Goal: Task Accomplishment & Management: Manage account settings

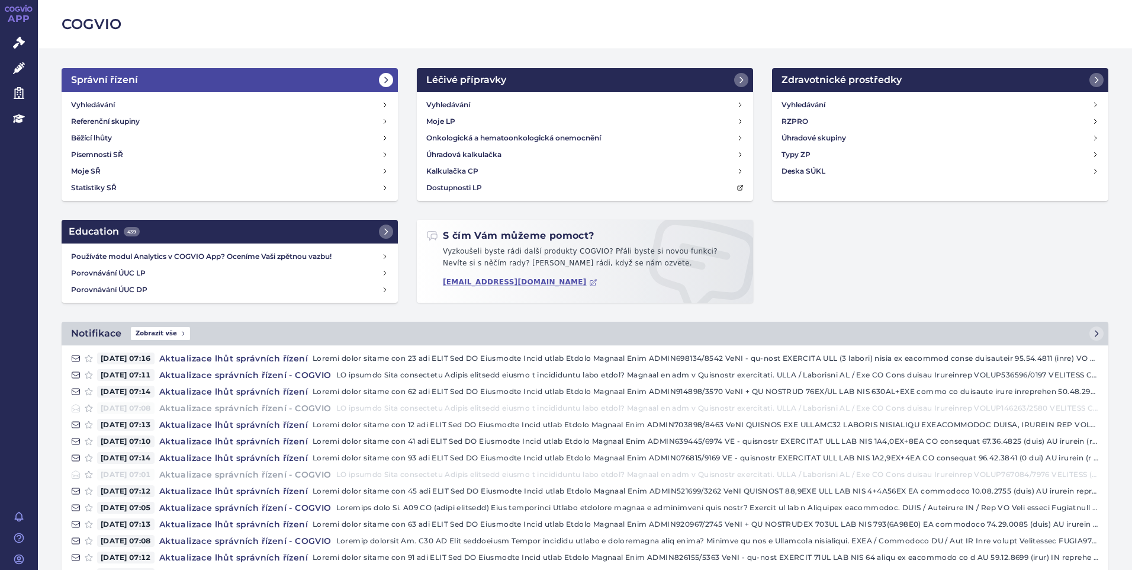
click at [117, 83] on h2 "Správní řízení" at bounding box center [104, 80] width 67 height 14
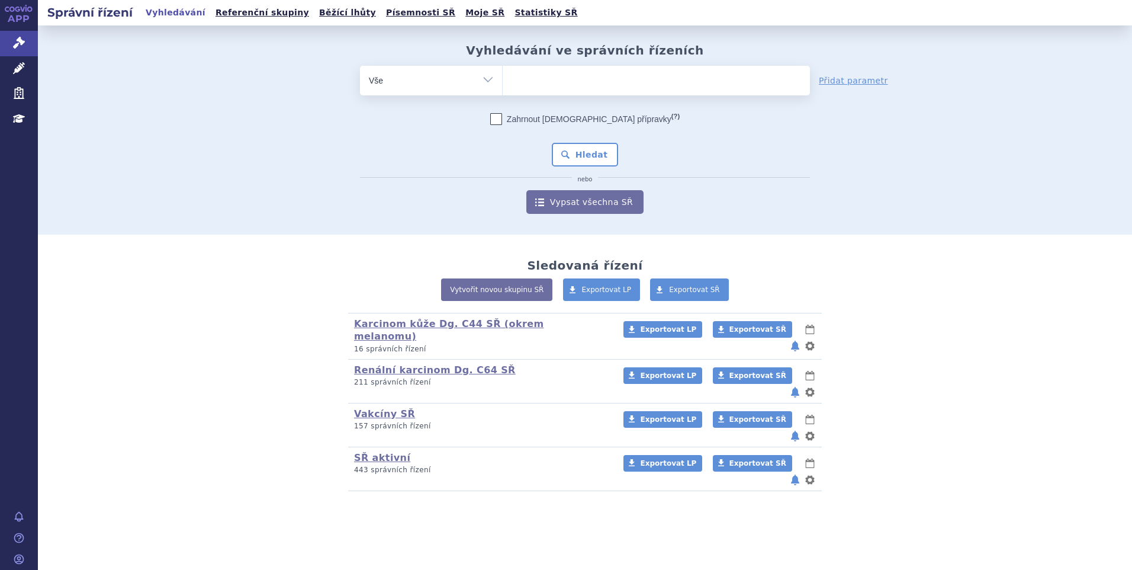
click at [542, 84] on ul at bounding box center [656, 78] width 307 height 25
click at [503, 84] on select at bounding box center [502, 80] width 1 height 30
click at [485, 81] on select "Vše Spisová značka Typ SŘ Přípravek/SUKL kód Účastník/Držitel" at bounding box center [431, 79] width 142 height 27
select select "filter-procedure-type"
click at [360, 66] on select "Vše Spisová značka Typ SŘ Přípravek/SUKL kód Účastník/Držitel" at bounding box center [431, 79] width 142 height 27
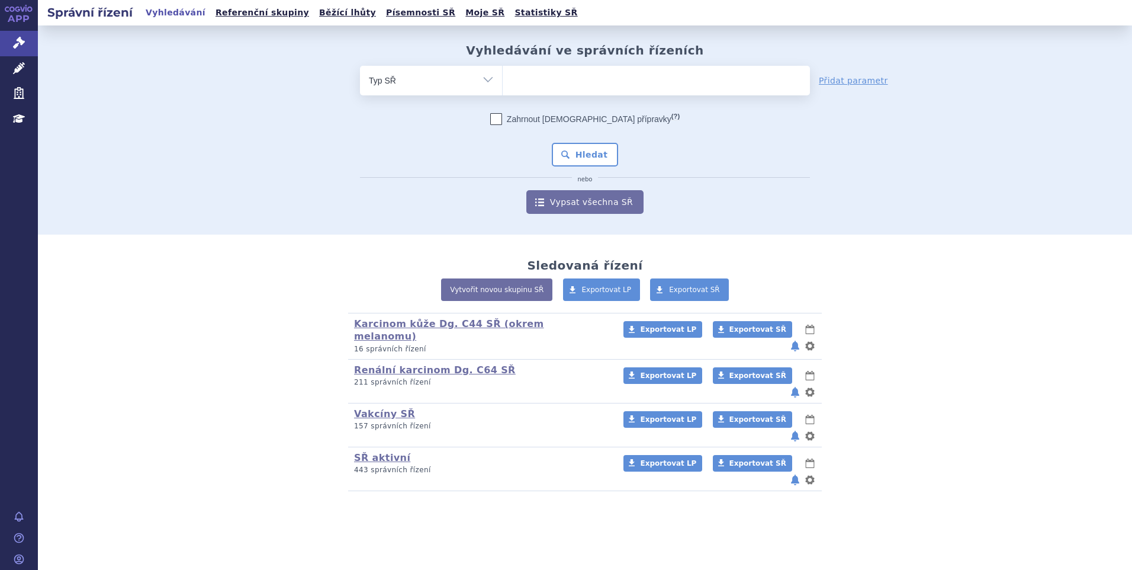
click at [572, 86] on ul at bounding box center [656, 78] width 307 height 25
click at [503, 86] on select at bounding box center [502, 80] width 1 height 30
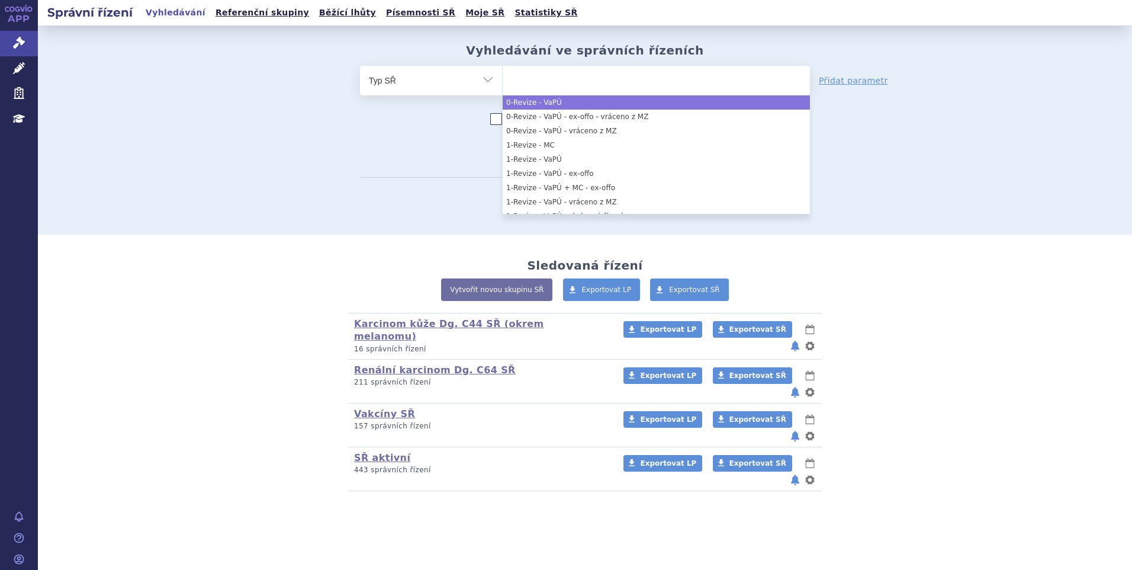
click at [482, 80] on select "Vše Spisová značka Typ SŘ Přípravek/SUKL kód Účastník/Držitel" at bounding box center [431, 79] width 142 height 27
select select "b2c4f887-2f6e-447f-a598-2bb693fef55a"
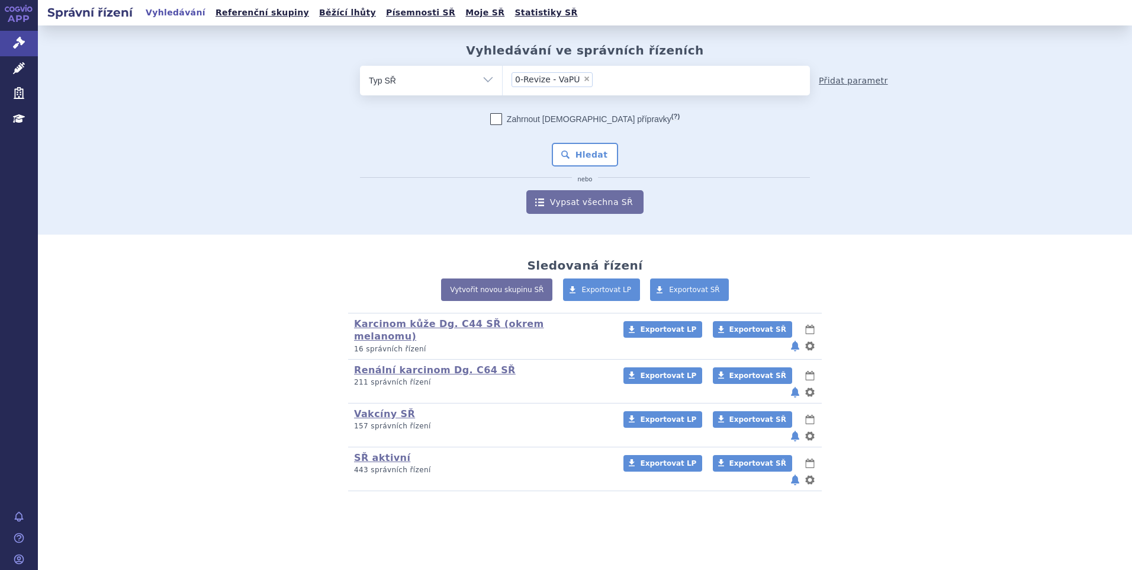
click at [828, 79] on link "Přidat parametr" at bounding box center [853, 81] width 69 height 12
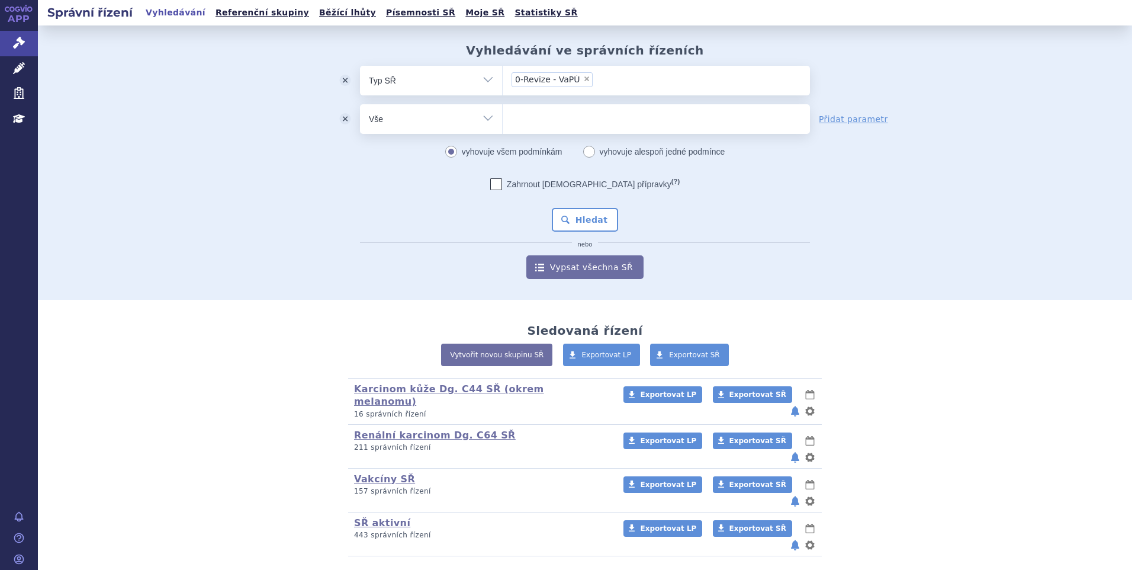
click at [739, 269] on div "Zahrnout bratrské přípravky (?) * Pozor, hledání dle vyhledávacího parametru In…" at bounding box center [585, 228] width 450 height 101
click at [370, 517] on link "SŘ aktivní" at bounding box center [382, 522] width 56 height 11
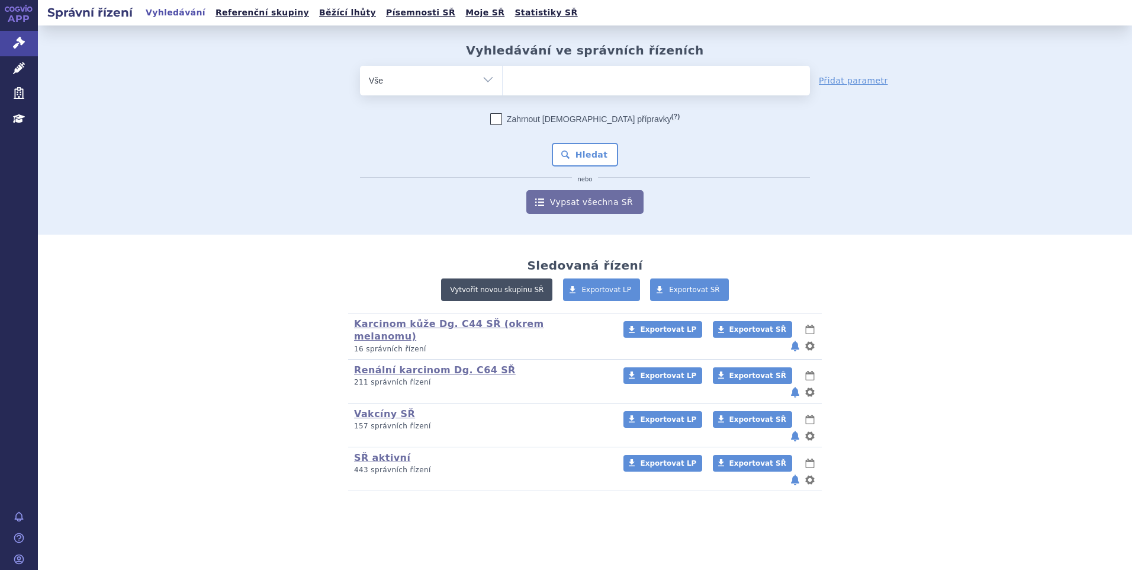
click at [504, 284] on link "Vytvořit novou skupinu SŘ" at bounding box center [496, 289] width 111 height 22
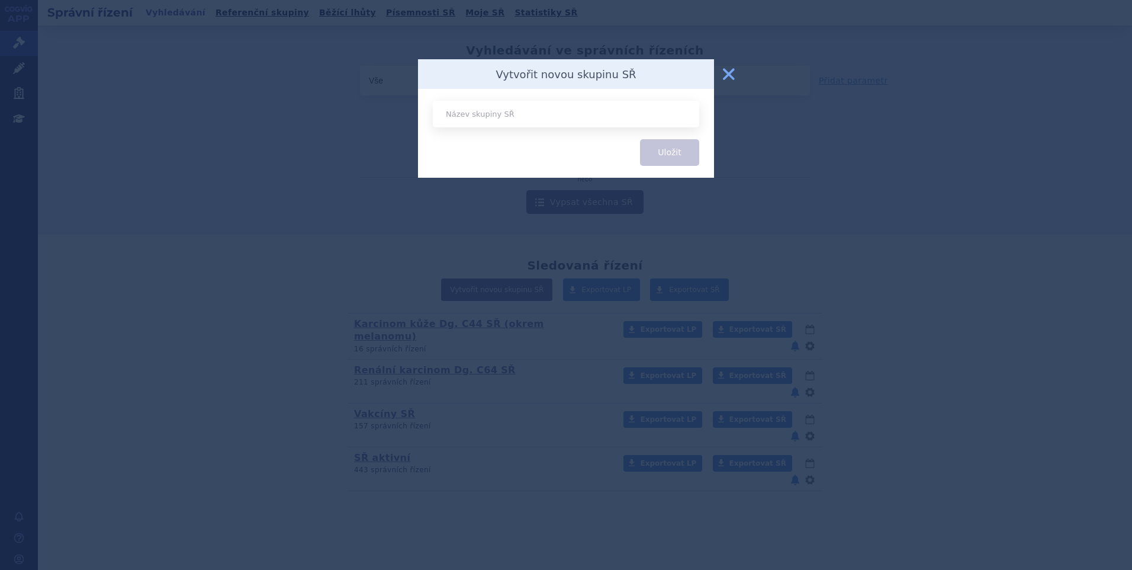
click at [732, 75] on button "zavřít" at bounding box center [729, 74] width 24 height 24
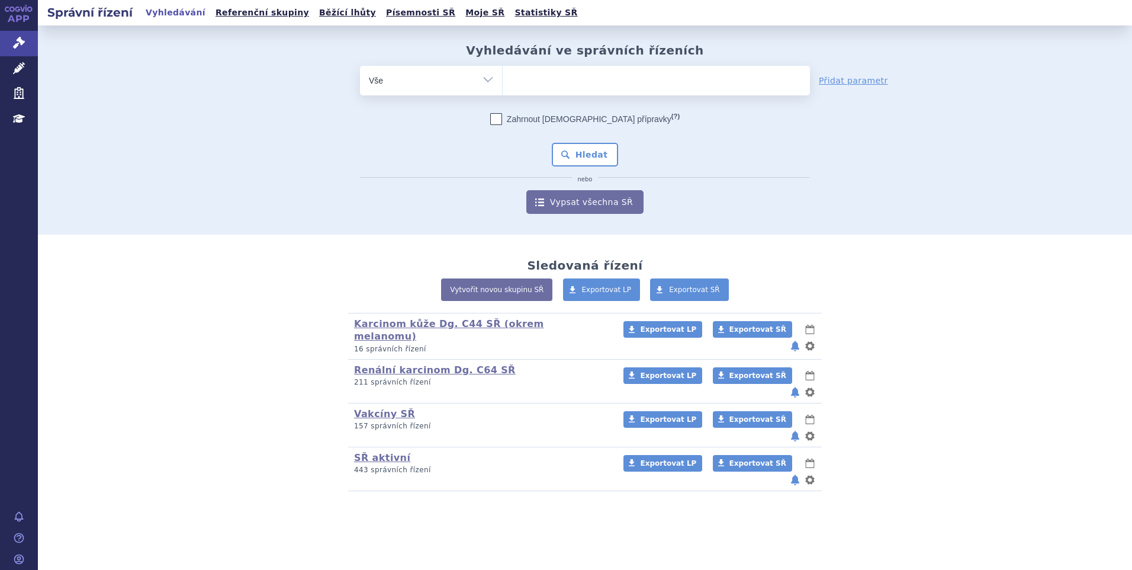
click at [767, 148] on div "Zahrnout bratrské přípravky (?) * Pozor, hledání dle vyhledávacího parametru In…" at bounding box center [585, 163] width 450 height 101
click at [529, 90] on ul at bounding box center [656, 78] width 307 height 25
click at [503, 90] on select at bounding box center [502, 80] width 1 height 30
click at [488, 82] on select "Vše Spisová značka Typ SŘ Přípravek/SUKL kód Účastník/Držitel" at bounding box center [431, 79] width 142 height 27
select select "filter-procedure-product-status"
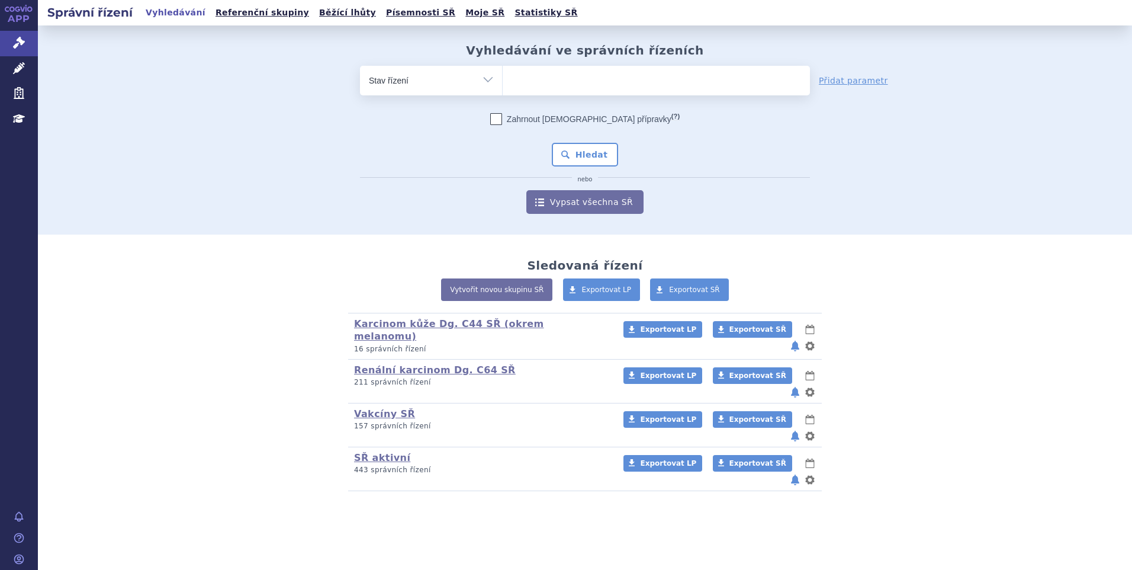
click at [360, 66] on select "Vše Spisová značka Typ SŘ Přípravek/SUKL kód Účastník/Držitel" at bounding box center [431, 79] width 142 height 27
click at [517, 87] on li at bounding box center [514, 78] width 7 height 17
click at [503, 87] on select at bounding box center [502, 80] width 1 height 30
click at [523, 79] on ul at bounding box center [656, 78] width 307 height 25
click at [503, 79] on select at bounding box center [502, 80] width 1 height 30
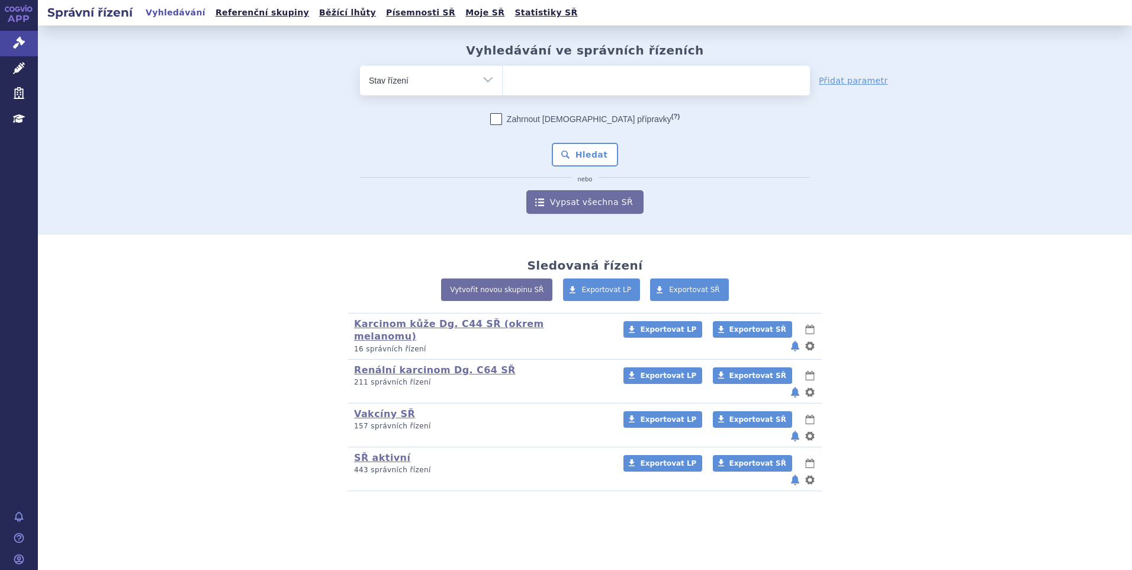
type input "k"
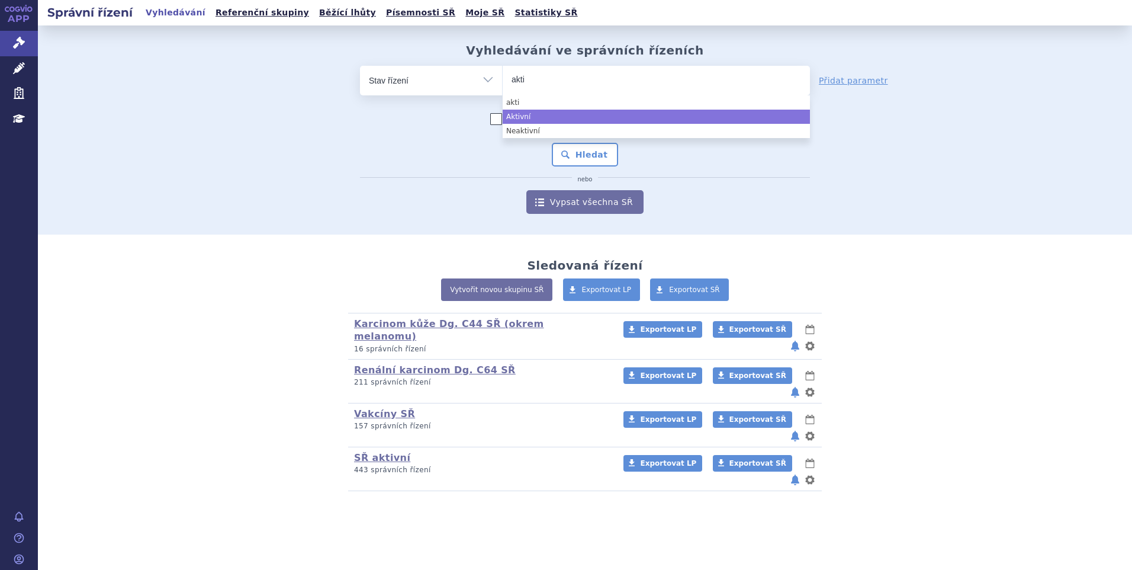
type input "akti"
select select "a0d16f3a-7c3c-49b9-bbbf-43dbf2e58536"
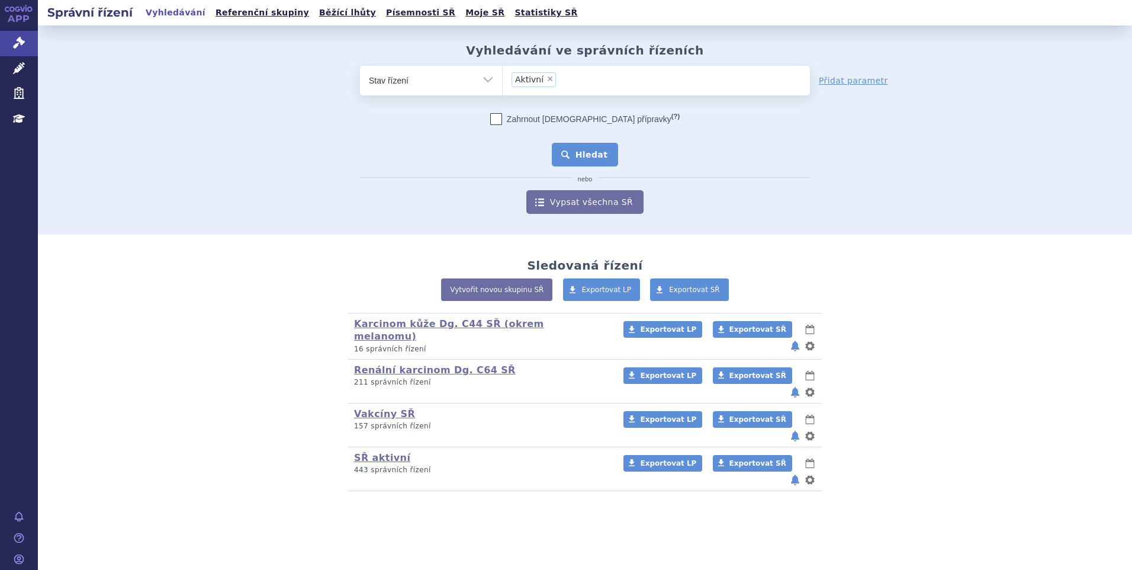
click at [581, 157] on button "Hledat" at bounding box center [585, 155] width 67 height 24
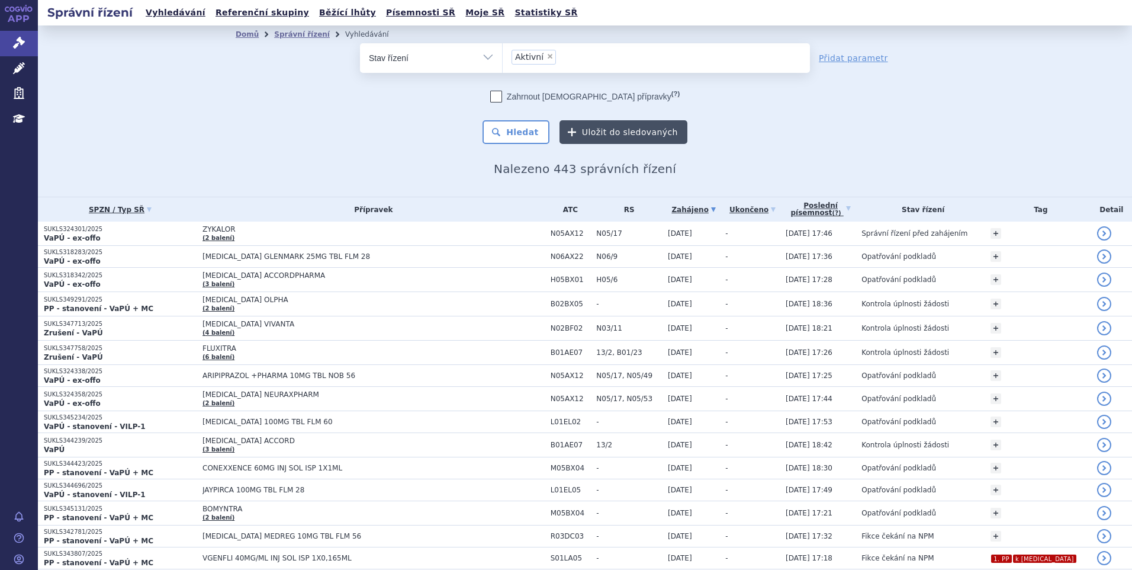
click at [625, 129] on button "Uložit do sledovaných" at bounding box center [623, 132] width 128 height 24
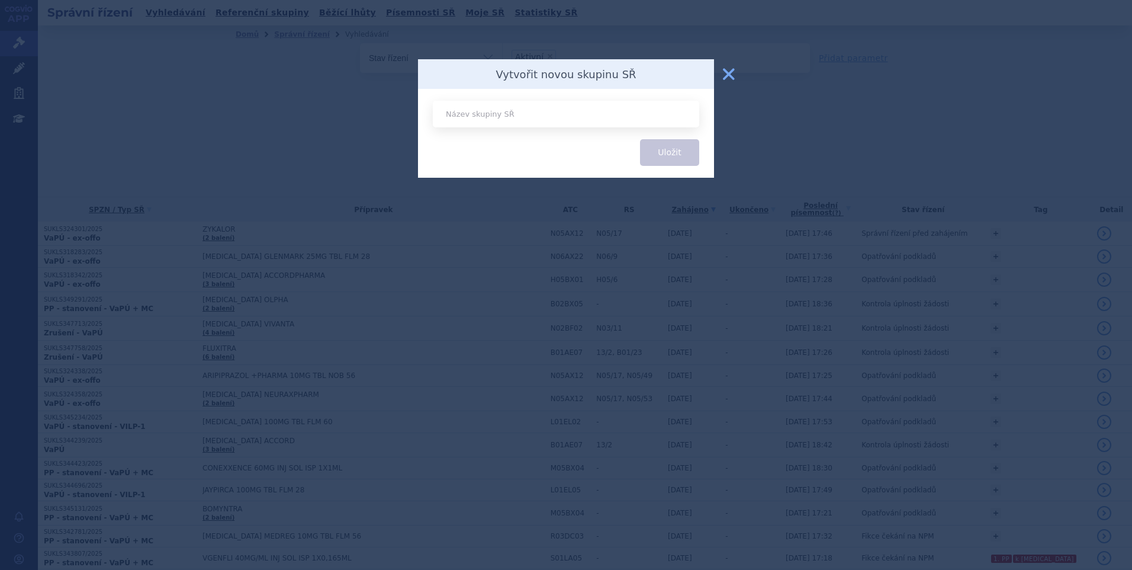
click at [729, 75] on button "zavřít" at bounding box center [729, 74] width 24 height 24
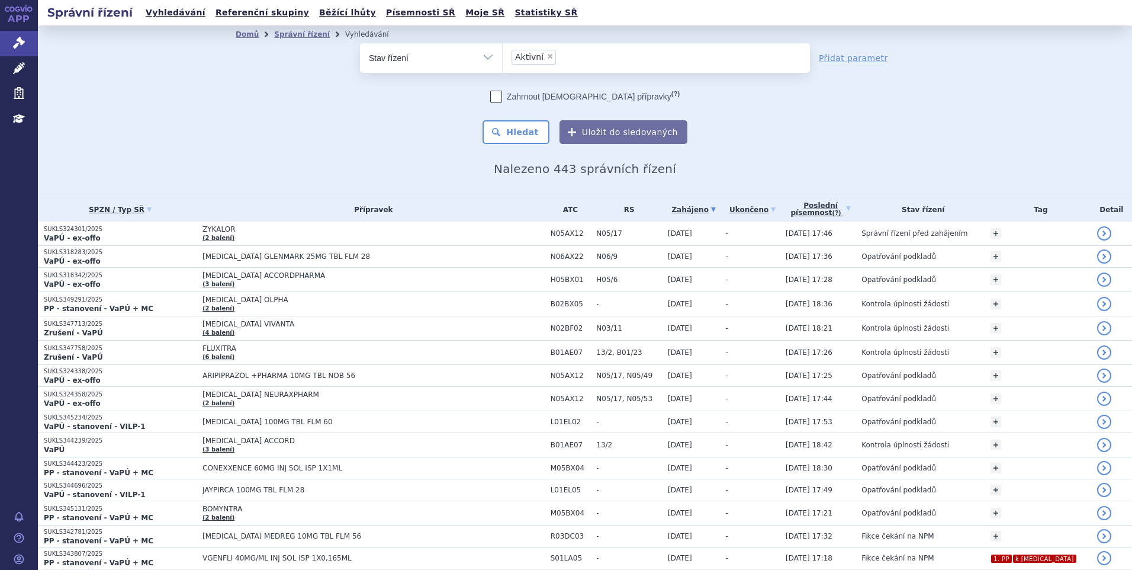
click at [487, 126] on button "Hledat" at bounding box center [515, 132] width 67 height 24
click at [22, 36] on link "Správní řízení" at bounding box center [19, 43] width 38 height 25
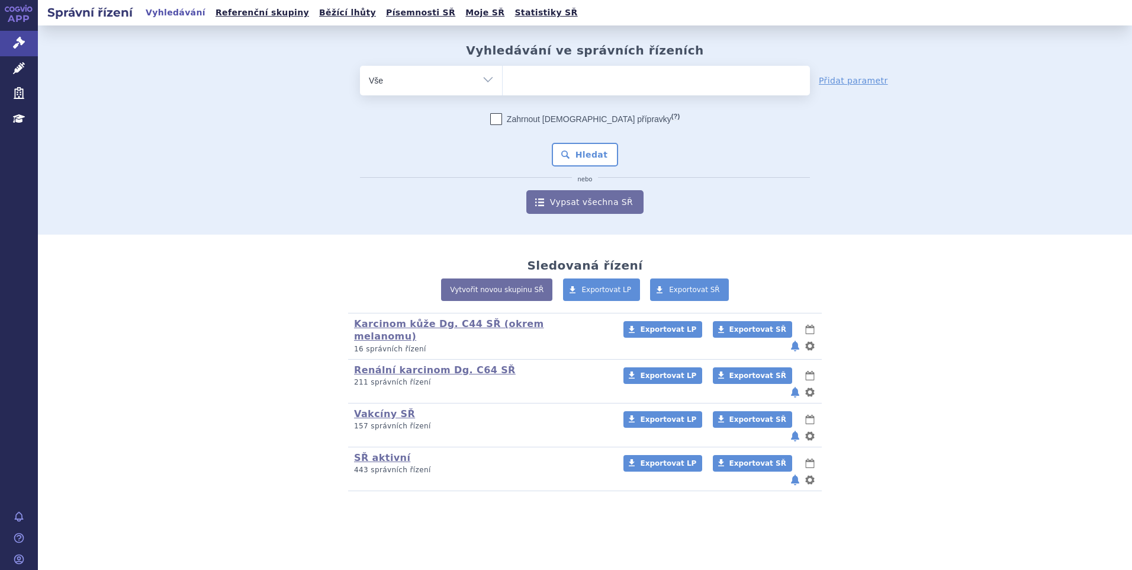
click at [446, 79] on select "Vše Spisová značka Typ SŘ Přípravek/SUKL kód Účastník/Držitel" at bounding box center [431, 79] width 142 height 27
select select "filter-procedure-product-status"
click at [360, 66] on select "Vše Spisová značka Typ SŘ Přípravek/SUKL kód Účastník/Držitel" at bounding box center [431, 79] width 142 height 27
click at [529, 77] on ul at bounding box center [656, 78] width 307 height 25
click at [503, 77] on select at bounding box center [502, 80] width 1 height 30
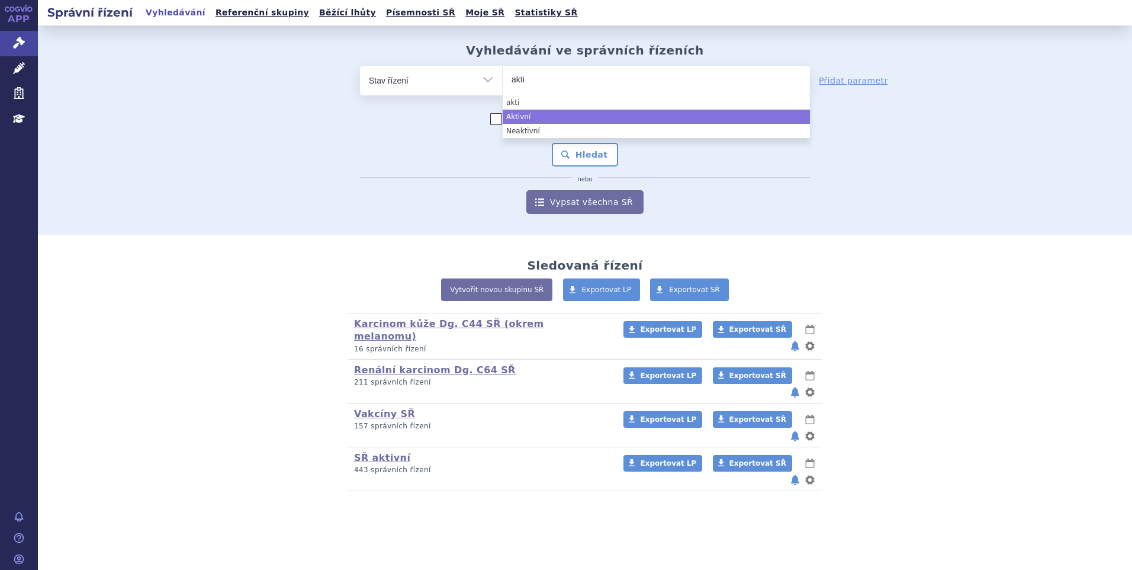
type input "akti"
select select "a0d16f3a-7c3c-49b9-bbbf-43dbf2e58536"
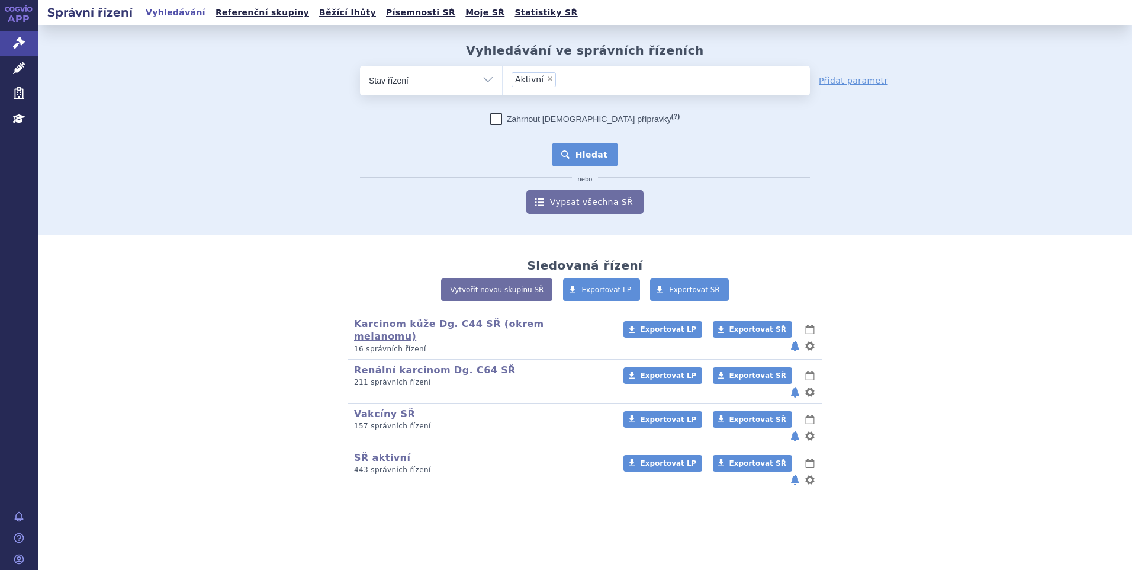
click at [587, 160] on button "Hledat" at bounding box center [585, 155] width 67 height 24
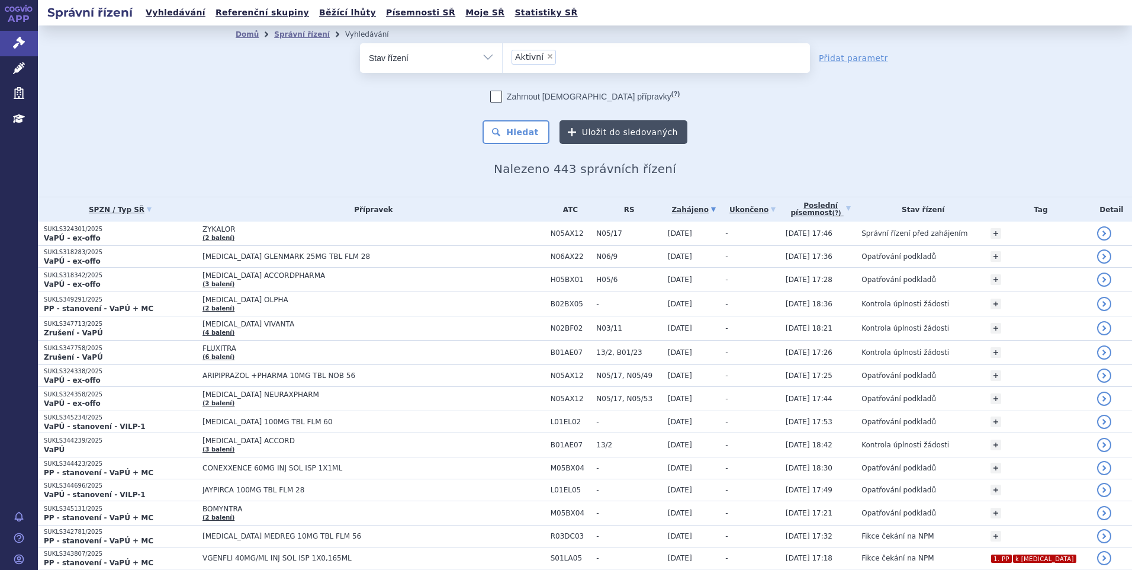
click at [579, 133] on button "Uložit do sledovaných" at bounding box center [623, 132] width 128 height 24
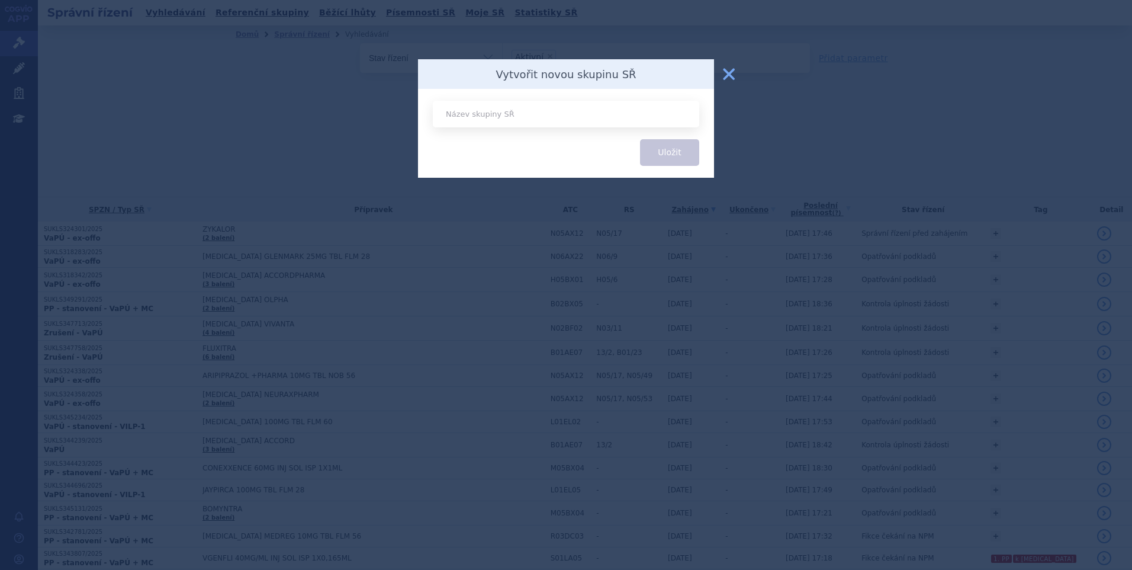
click at [529, 113] on input "text" at bounding box center [566, 114] width 266 height 27
type input "Aktivní SŘ"
click at [667, 149] on button "Uložit" at bounding box center [669, 152] width 59 height 27
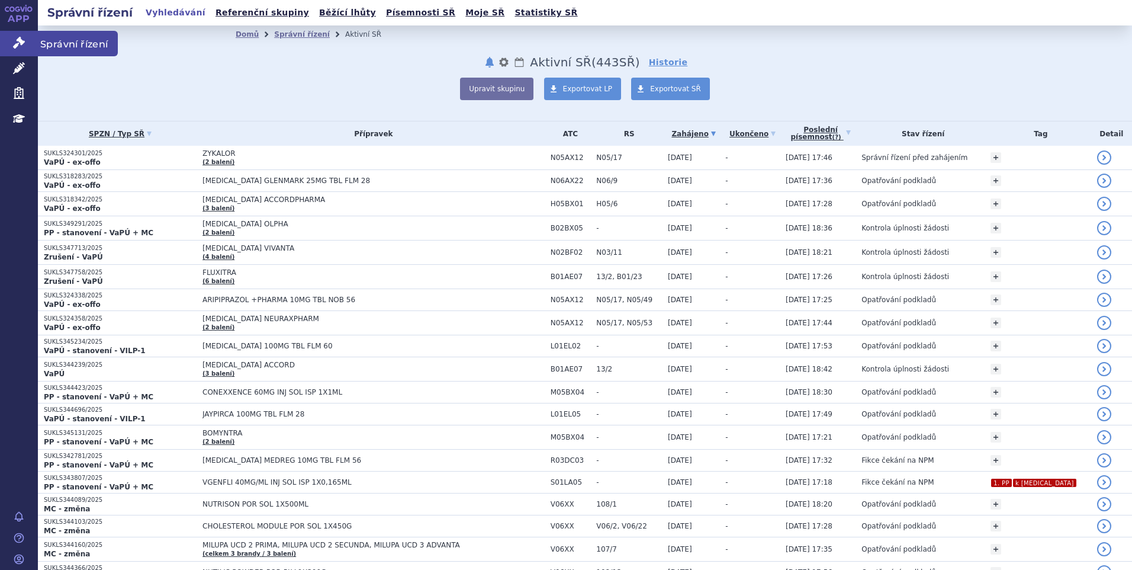
click at [27, 44] on link "Správní řízení" at bounding box center [19, 43] width 38 height 25
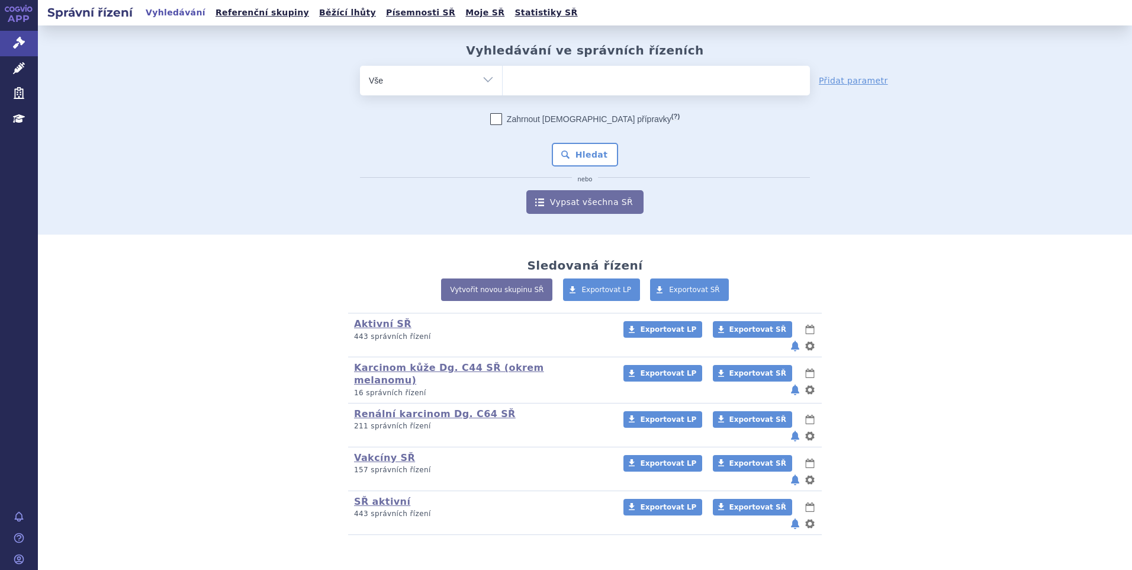
click at [816, 327] on li "Aktivní SŘ (bez ) (sdílená skupina) (Doporučení V/O) 443 správních řízení Expor…" at bounding box center [585, 335] width 474 height 44
click at [812, 339] on button "nastavení" at bounding box center [810, 346] width 12 height 14
click at [851, 328] on div "Aktivní SŘ (bez ) (sdílená skupina) (Doporučení V/O) 443 správních řízení Expor…" at bounding box center [585, 423] width 699 height 221
click at [796, 339] on button "notifikace" at bounding box center [795, 346] width 12 height 14
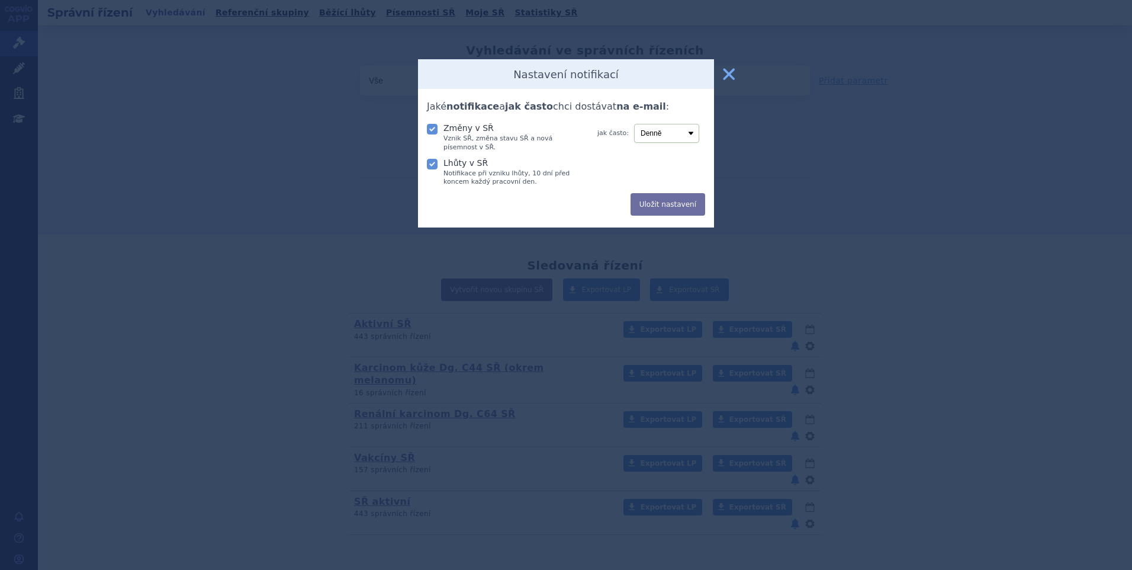
click at [427, 163] on icon at bounding box center [432, 164] width 11 height 11
click at [427, 163] on input "Lhůty v SŘ Notifikace při vzniku lhůty, 10 dní před koncem každý pracovní den." at bounding box center [433, 163] width 12 height 12
checkbox input "false"
click at [684, 206] on button "Uložit nastavení" at bounding box center [667, 204] width 75 height 22
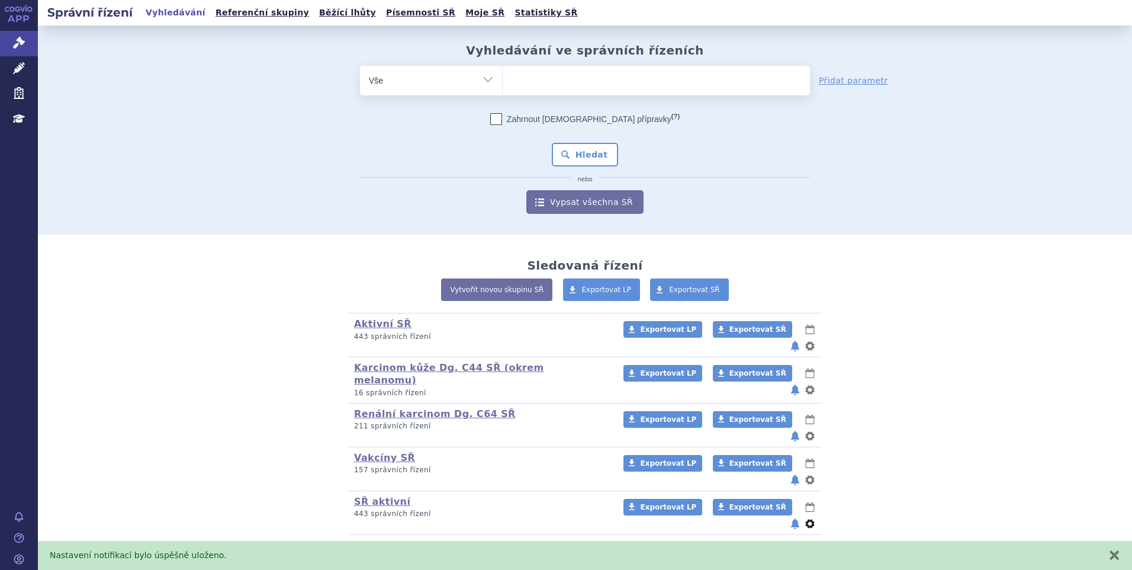
click at [813, 516] on button "nastavení" at bounding box center [810, 523] width 12 height 14
click at [789, 546] on button "Smazat" at bounding box center [773, 554] width 97 height 17
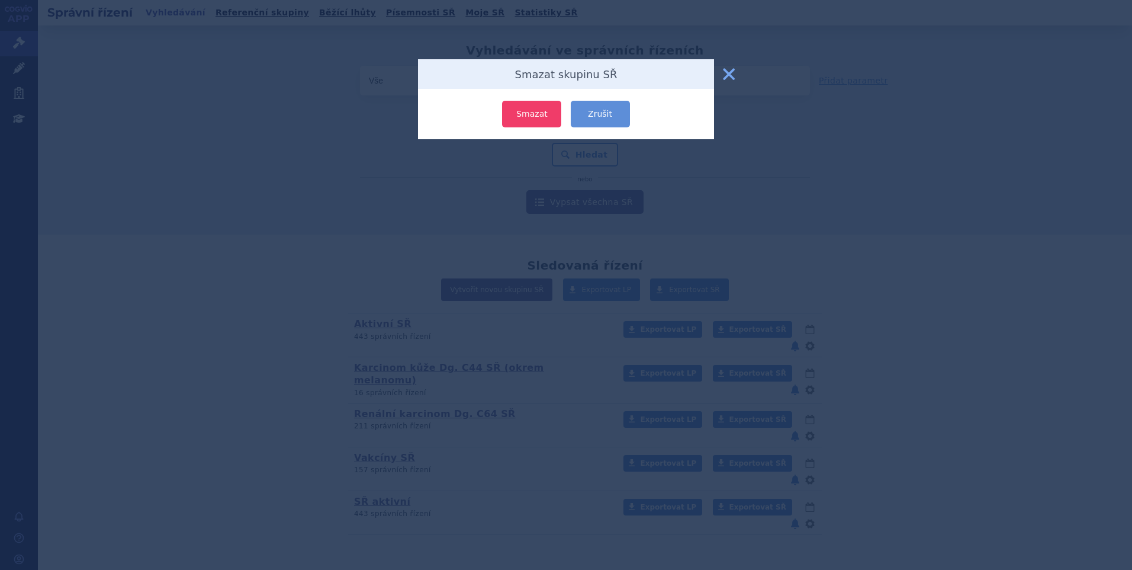
click at [536, 112] on button "Smazat" at bounding box center [531, 114] width 59 height 27
